Goal: Task Accomplishment & Management: Use online tool/utility

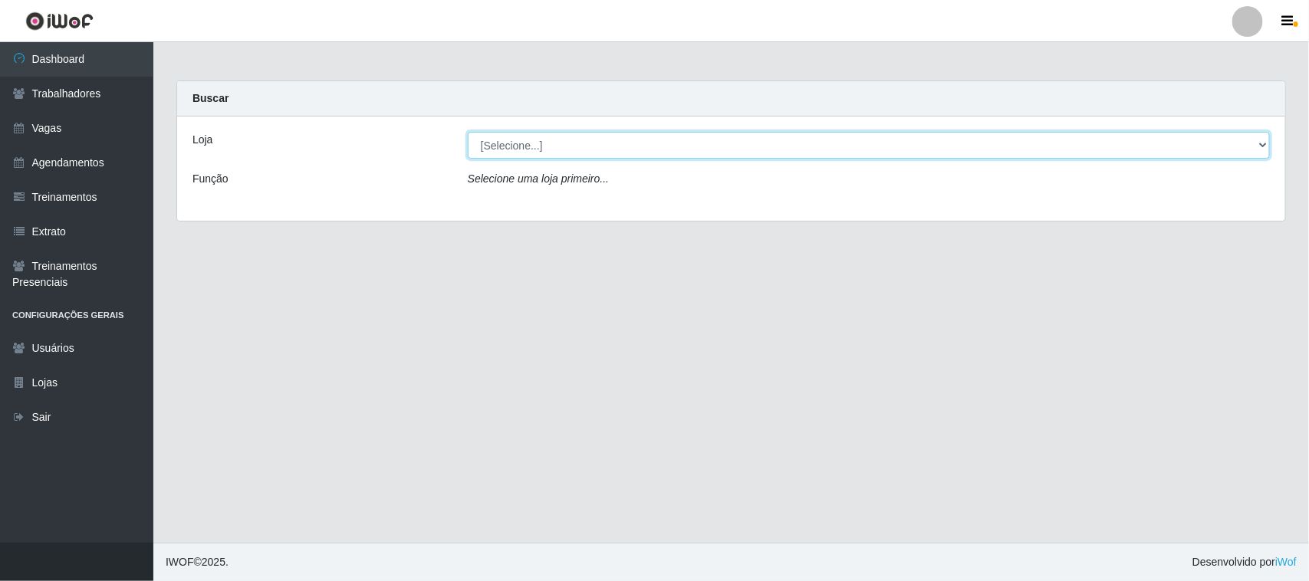
click at [1260, 143] on select "[Selecione...] Nordestão - [GEOGRAPHIC_DATA]" at bounding box center [869, 145] width 802 height 27
click at [468, 132] on select "[Selecione...] Nordestão - [GEOGRAPHIC_DATA]" at bounding box center [869, 145] width 802 height 27
click at [1259, 143] on select "[Selecione...] Nordestão - [GEOGRAPHIC_DATA]" at bounding box center [869, 145] width 802 height 27
select select "382"
click at [468, 132] on select "[Selecione...] Nordestão - [GEOGRAPHIC_DATA]" at bounding box center [869, 145] width 802 height 27
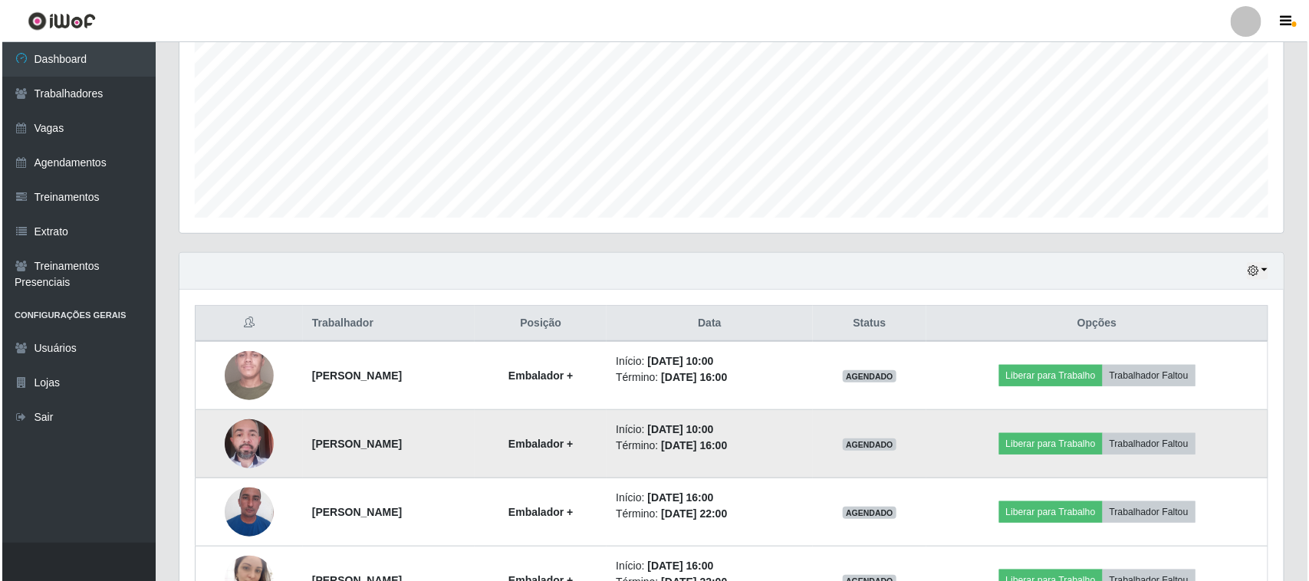
scroll to position [439, 0]
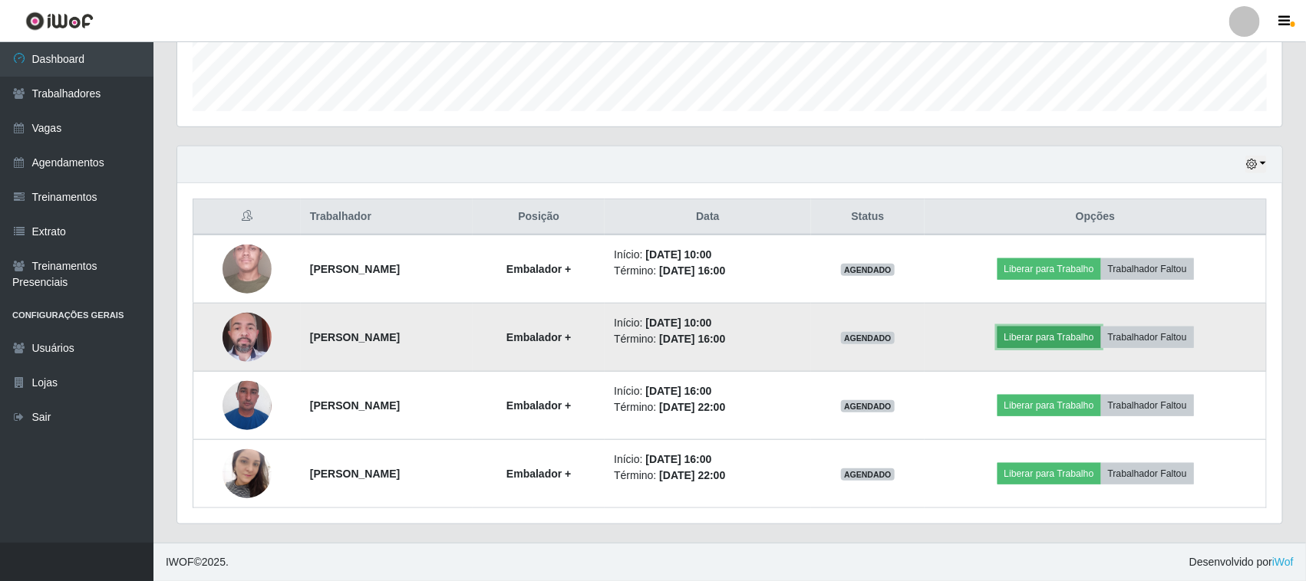
click at [1053, 335] on button "Liberar para Trabalho" at bounding box center [1049, 337] width 104 height 21
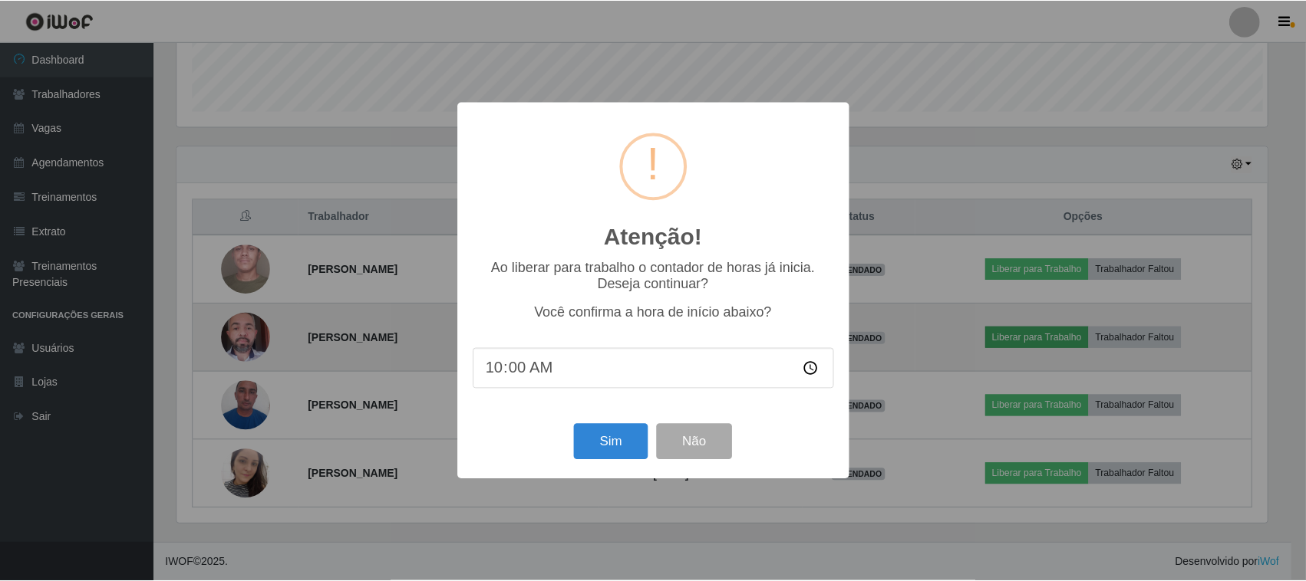
scroll to position [319, 1094]
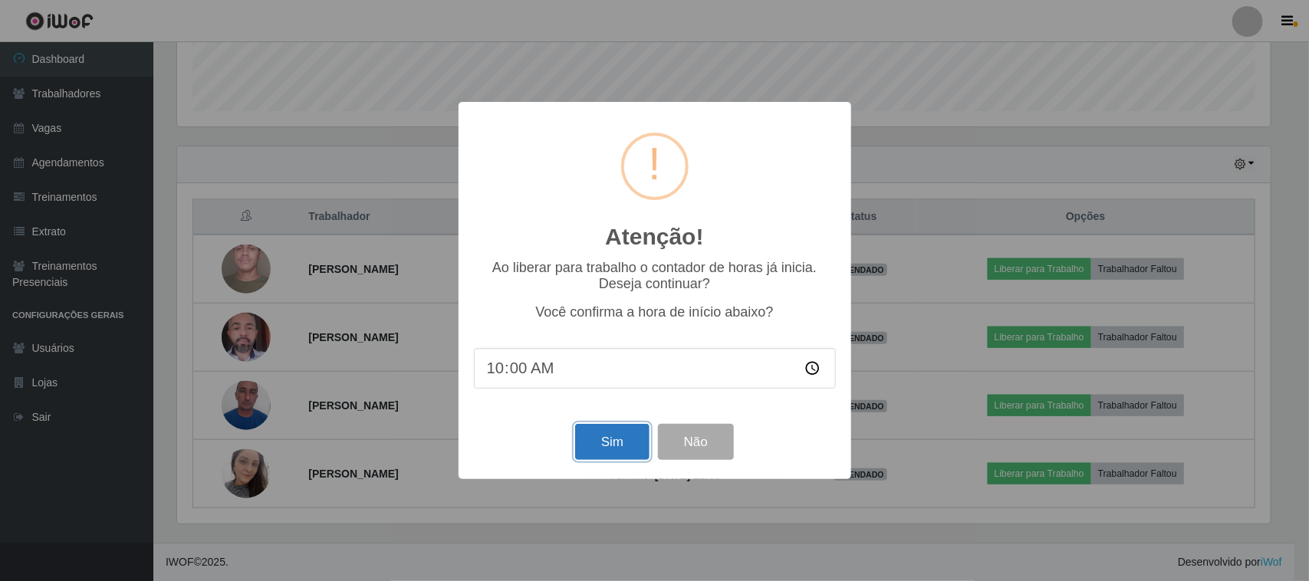
click at [623, 441] on button "Sim" at bounding box center [612, 442] width 74 height 36
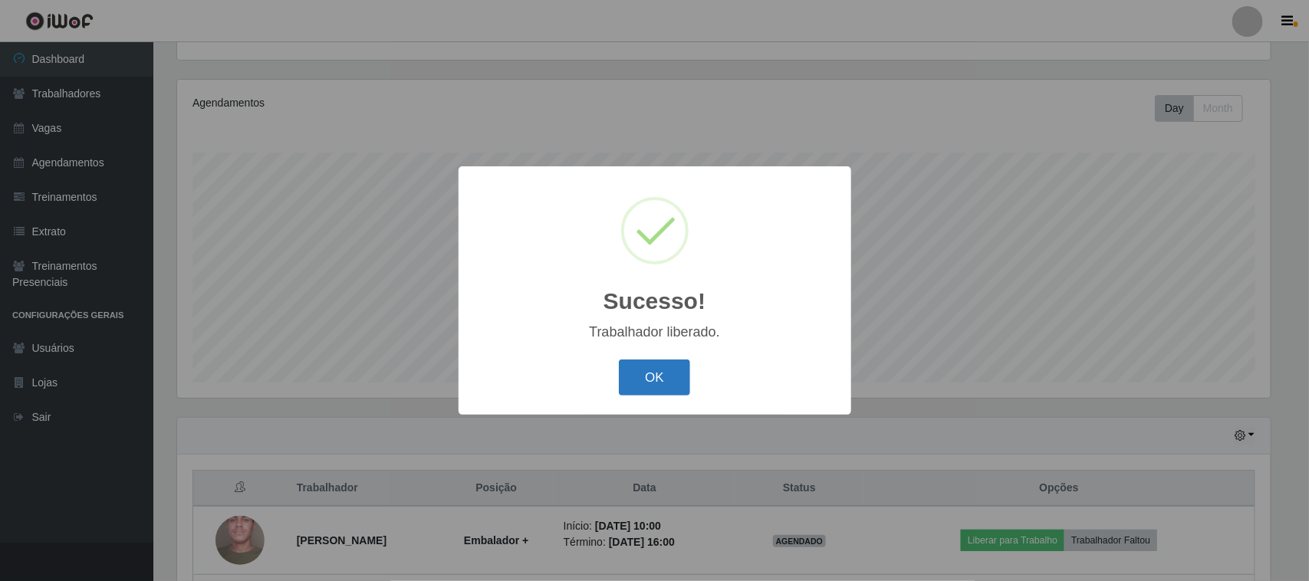
click at [654, 372] on button "OK" at bounding box center [654, 378] width 71 height 36
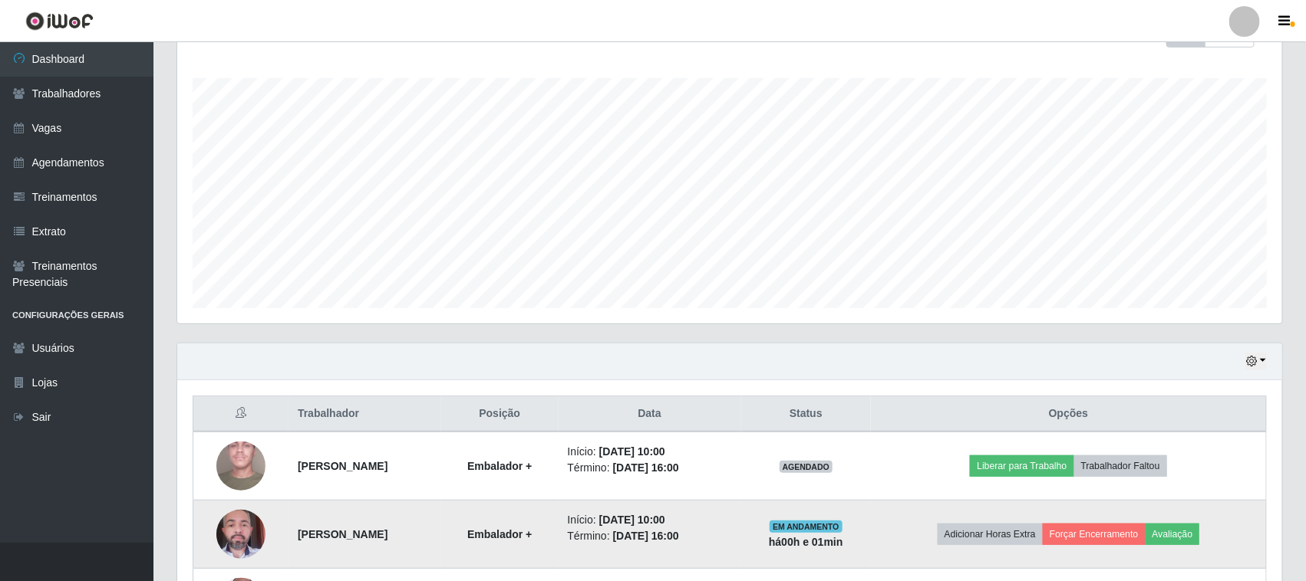
scroll to position [357, 0]
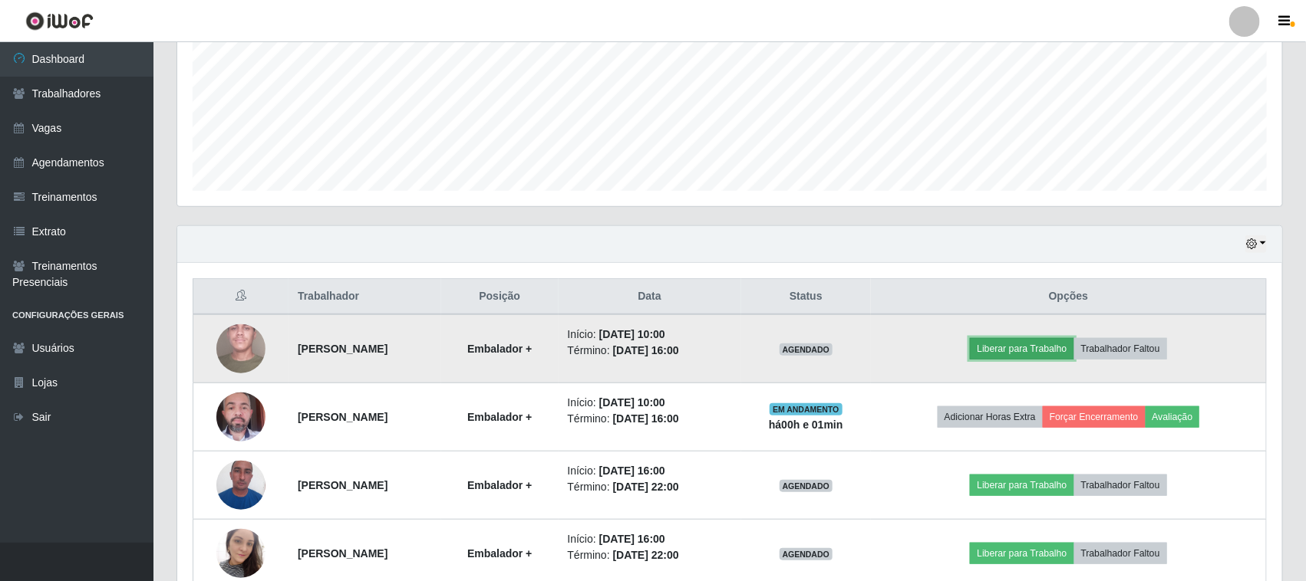
click at [1041, 344] on button "Liberar para Trabalho" at bounding box center [1022, 348] width 104 height 21
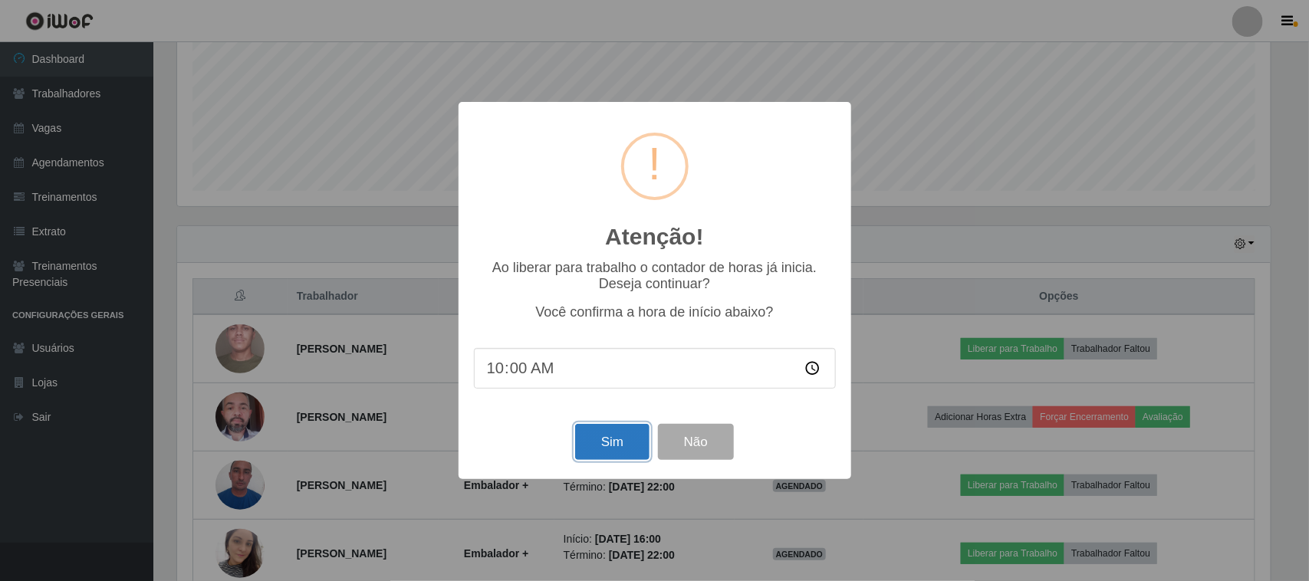
click at [621, 441] on button "Sim" at bounding box center [612, 442] width 74 height 36
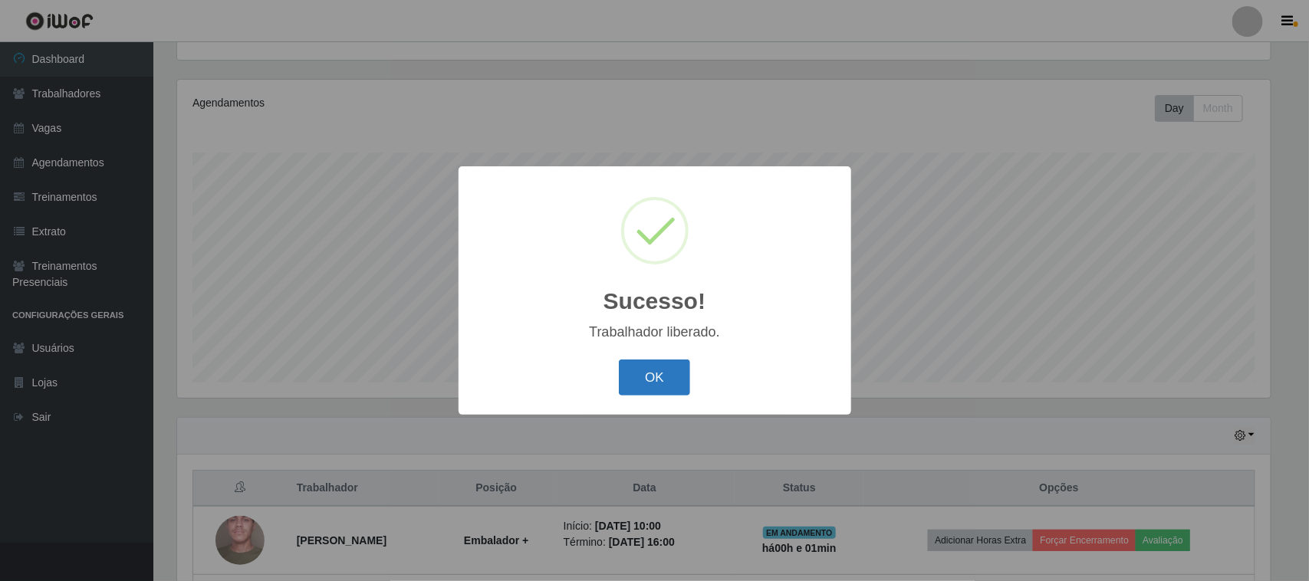
click at [673, 374] on button "OK" at bounding box center [654, 378] width 71 height 36
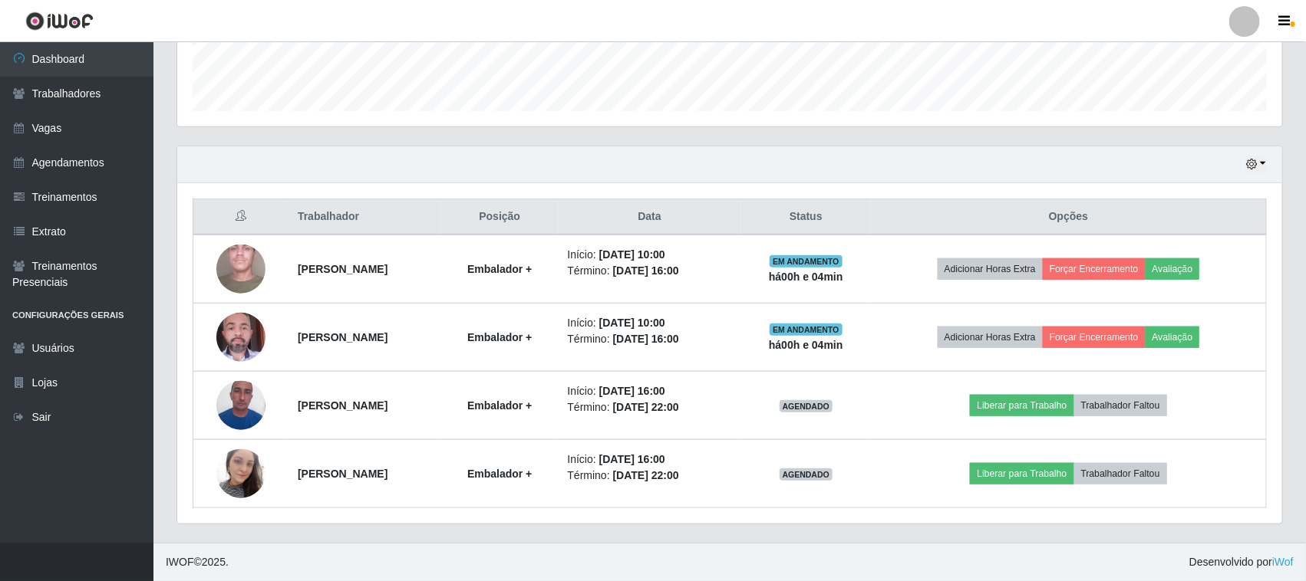
scroll to position [766753, 765966]
